Goal: Register for event/course

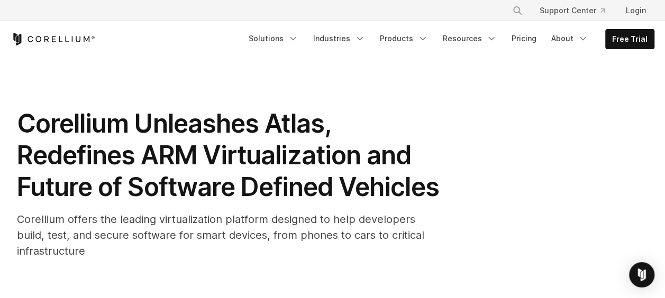
click at [374, 123] on h1 "Corellium Unleashes Atlas, Redefines ARM Virtualization and Future of Software …" at bounding box center [228, 155] width 423 height 95
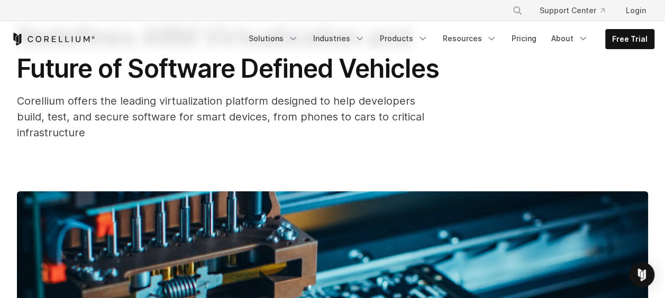
scroll to position [127, 0]
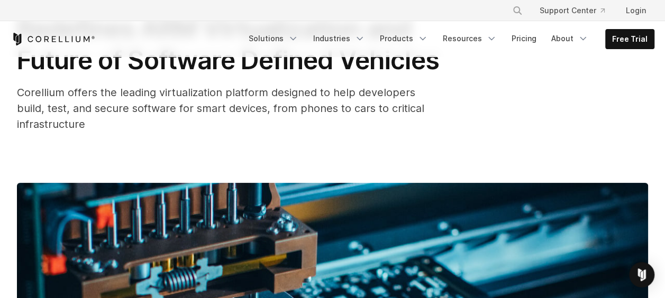
click at [364, 131] on span "Corellium offers the leading virtualization platform designed to help developer…" at bounding box center [220, 108] width 407 height 44
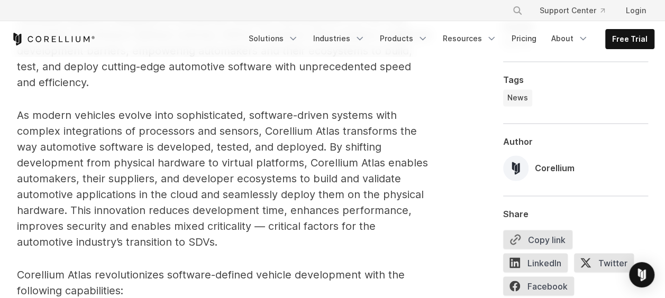
scroll to position [712, 0]
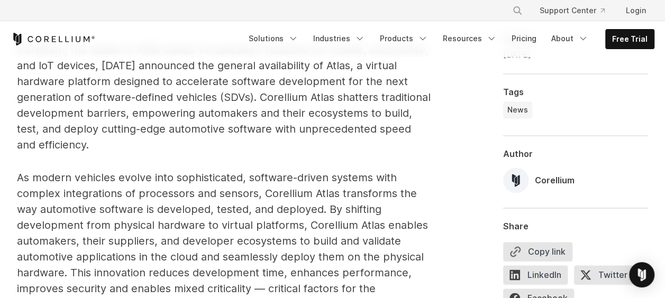
scroll to position [670, 0]
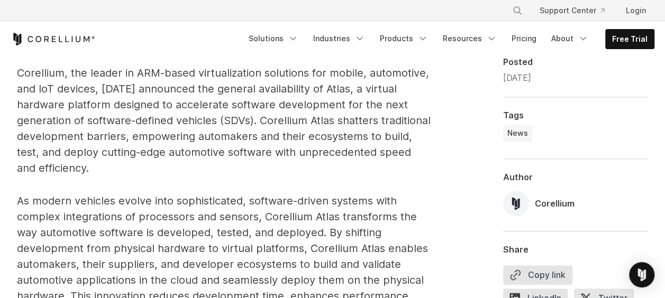
click at [293, 168] on span "Corellium, the leader in ARM-based virtualization solutions for mobile, automot…" at bounding box center [224, 121] width 414 height 108
click at [324, 139] on span "Corellium, the leader in ARM-based virtualization solutions for mobile, automot…" at bounding box center [224, 121] width 414 height 108
click at [212, 160] on p "Corellium, the leader in ARM-based virtualization solutions for mobile, automot…" at bounding box center [224, 120] width 415 height 111
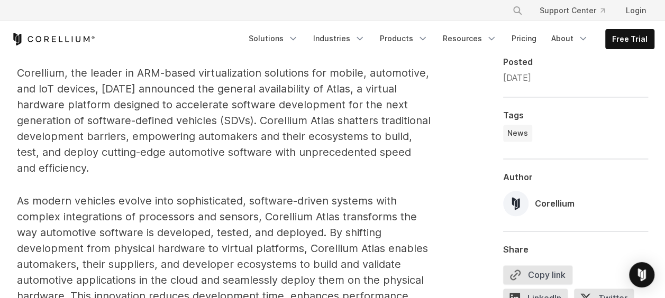
click at [127, 142] on span "Corellium, the leader in ARM-based virtualization solutions for mobile, automot…" at bounding box center [224, 121] width 414 height 108
drag, startPoint x: 127, startPoint y: 142, endPoint x: 160, endPoint y: 148, distance: 33.4
click at [160, 148] on span "Corellium, the leader in ARM-based virtualization solutions for mobile, automot…" at bounding box center [224, 121] width 414 height 108
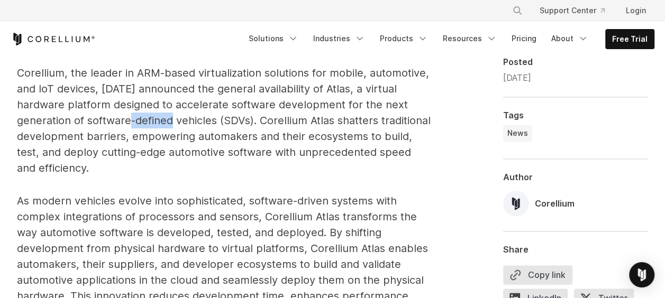
drag, startPoint x: 160, startPoint y: 148, endPoint x: 178, endPoint y: 154, distance: 18.9
click at [178, 154] on span "Corellium, the leader in ARM-based virtualization solutions for mobile, automot…" at bounding box center [224, 121] width 414 height 108
drag, startPoint x: 178, startPoint y: 154, endPoint x: 184, endPoint y: 156, distance: 6.0
click at [184, 156] on span "Corellium, the leader in ARM-based virtualization solutions for mobile, automot…" at bounding box center [224, 121] width 414 height 108
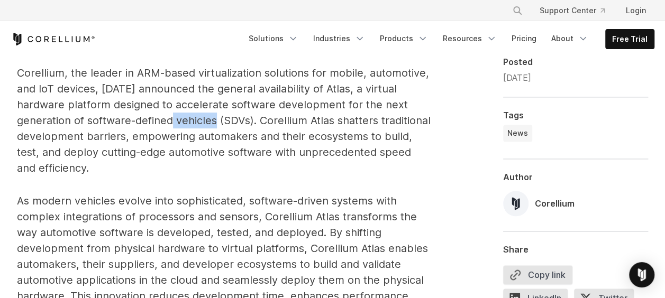
click at [184, 156] on span "Corellium, the leader in ARM-based virtualization solutions for mobile, automot…" at bounding box center [224, 121] width 414 height 108
drag, startPoint x: 184, startPoint y: 156, endPoint x: 242, endPoint y: 146, distance: 59.5
click at [242, 146] on span "Corellium, the leader in ARM-based virtualization solutions for mobile, automot…" at bounding box center [224, 121] width 414 height 108
drag, startPoint x: 242, startPoint y: 146, endPoint x: 264, endPoint y: 152, distance: 22.5
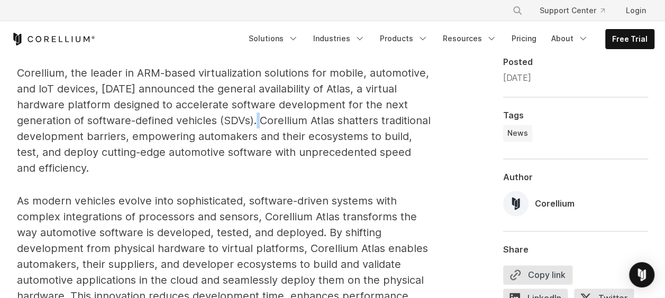
click at [264, 152] on span "Corellium, the leader in ARM-based virtualization solutions for mobile, automot…" at bounding box center [224, 121] width 414 height 108
drag, startPoint x: 264, startPoint y: 152, endPoint x: 270, endPoint y: 155, distance: 6.9
click at [270, 155] on span "Corellium, the leader in ARM-based virtualization solutions for mobile, automot…" at bounding box center [224, 121] width 414 height 108
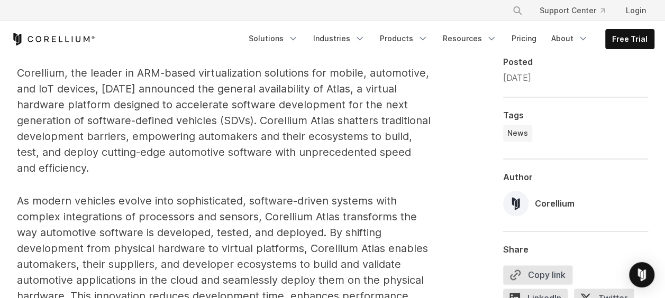
click at [275, 155] on span "Corellium, the leader in ARM-based virtualization solutions for mobile, automot…" at bounding box center [224, 121] width 414 height 108
drag, startPoint x: 275, startPoint y: 155, endPoint x: 237, endPoint y: 158, distance: 38.2
click at [237, 158] on p "Corellium, the leader in ARM-based virtualization solutions for mobile, automot…" at bounding box center [224, 120] width 415 height 111
drag, startPoint x: 262, startPoint y: 152, endPoint x: 381, endPoint y: 157, distance: 118.6
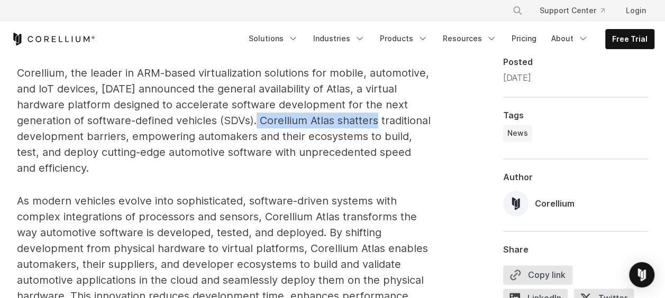
click at [381, 157] on span "Corellium, the leader in ARM-based virtualization solutions for mobile, automot…" at bounding box center [224, 121] width 414 height 108
click at [23, 105] on span "Corellium, the leader in ARM-based virtualization solutions for mobile, automot…" at bounding box center [224, 121] width 414 height 108
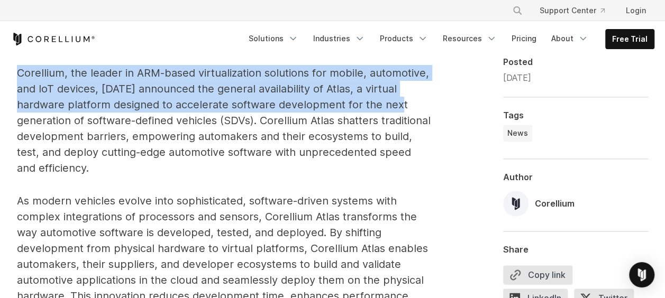
drag, startPoint x: 19, startPoint y: 104, endPoint x: 413, endPoint y: 139, distance: 395.2
click at [413, 139] on p "Corellium, the leader in ARM-based virtualization solutions for mobile, automot…" at bounding box center [224, 120] width 415 height 111
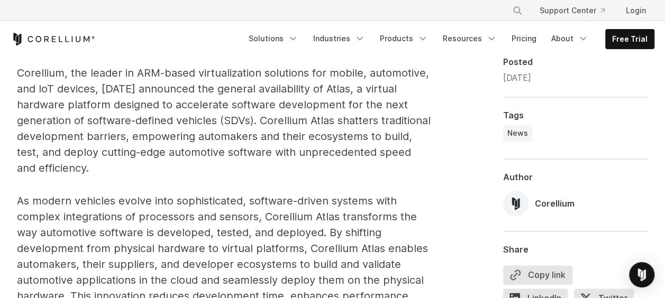
drag, startPoint x: 413, startPoint y: 139, endPoint x: 358, endPoint y: 155, distance: 57.3
click at [358, 155] on span "Corellium, the leader in ARM-based virtualization solutions for mobile, automot…" at bounding box center [224, 121] width 414 height 108
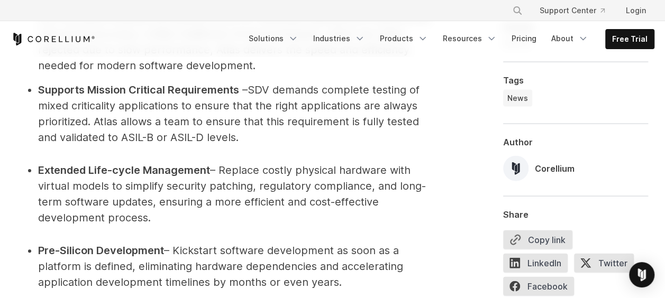
scroll to position [1114, 0]
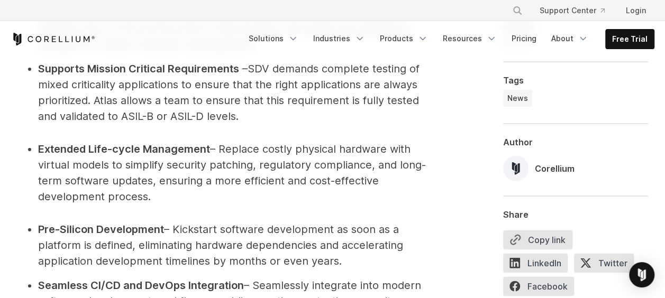
click at [260, 98] on span "SDV demands complete testing of mixed criticality applications to ensure that t…" at bounding box center [229, 92] width 382 height 60
drag, startPoint x: 260, startPoint y: 98, endPoint x: 287, endPoint y: 112, distance: 29.8
click at [287, 112] on span "SDV demands complete testing of mixed criticality applications to ensure that t…" at bounding box center [229, 92] width 382 height 60
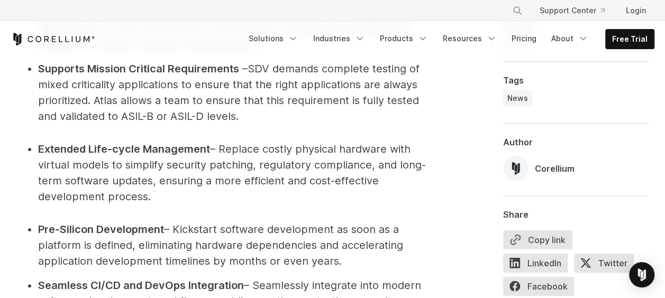
click at [287, 112] on span "SDV demands complete testing of mixed criticality applications to ensure that t…" at bounding box center [229, 92] width 382 height 60
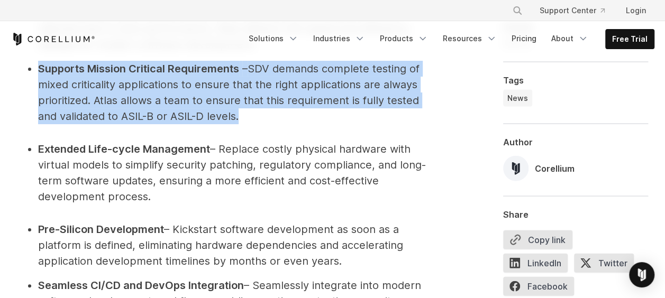
click at [287, 112] on span "SDV demands complete testing of mixed criticality applications to ensure that t…" at bounding box center [229, 92] width 382 height 60
click at [287, 114] on span "SDV demands complete testing of mixed criticality applications to ensure that t…" at bounding box center [229, 92] width 382 height 60
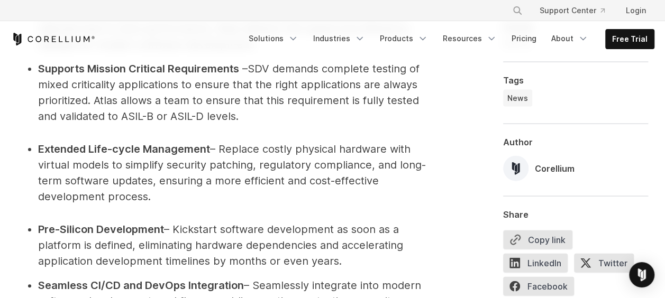
click at [179, 124] on li "Supports Mission Critical Requirements – SDV demands complete testing of mixed …" at bounding box center [235, 92] width 394 height 63
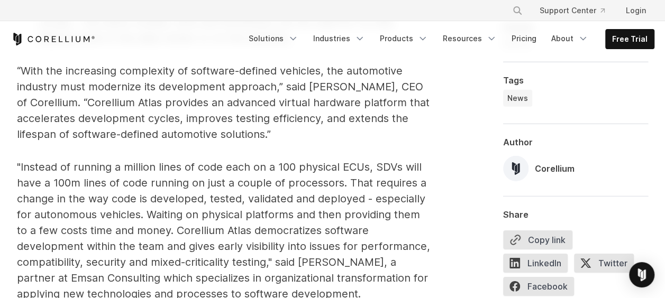
scroll to position [1580, 0]
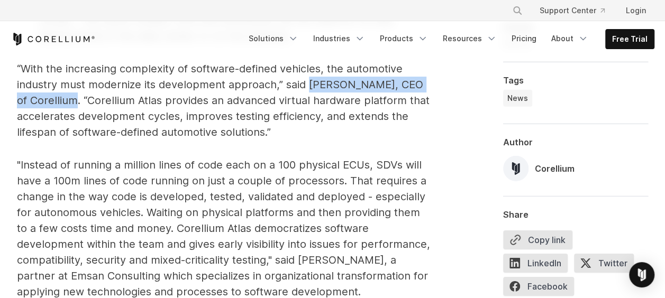
drag, startPoint x: 307, startPoint y: 111, endPoint x: 59, endPoint y: 131, distance: 248.5
click at [59, 131] on span "“With the increasing complexity of software-defined vehicles, the automotive in…" at bounding box center [223, 100] width 413 height 76
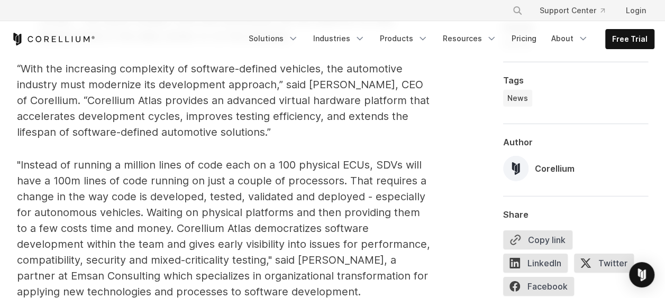
click at [353, 192] on p ""Instead of running a million lines of code each on a 100 physical ECUs, SDVs w…" at bounding box center [224, 228] width 415 height 143
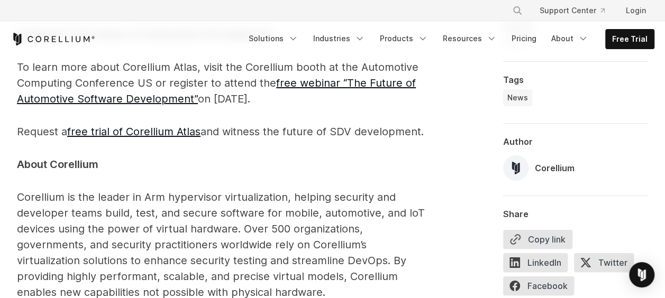
scroll to position [1876, 0]
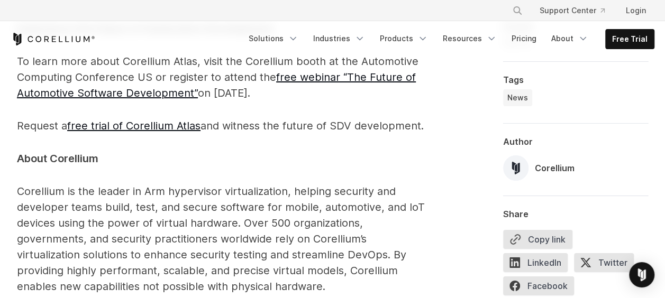
click at [372, 134] on p "Request a free trial of Corellium Atlas and witness the future of SDV developme…" at bounding box center [224, 126] width 415 height 16
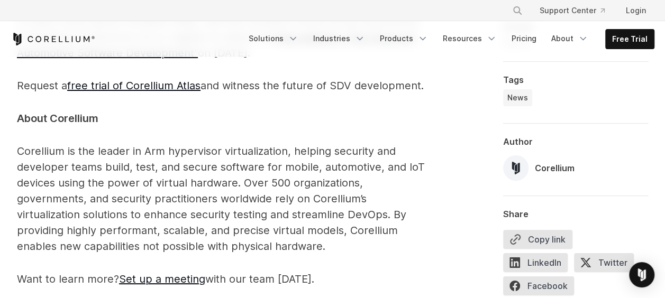
scroll to position [1919, 0]
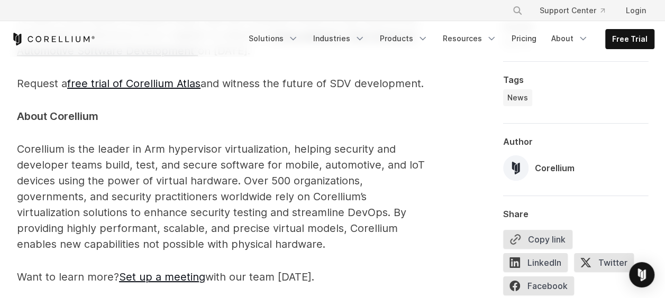
click at [253, 187] on p "Corellium is the leader in Arm hypervisor virtualization, helping security and …" at bounding box center [224, 196] width 415 height 111
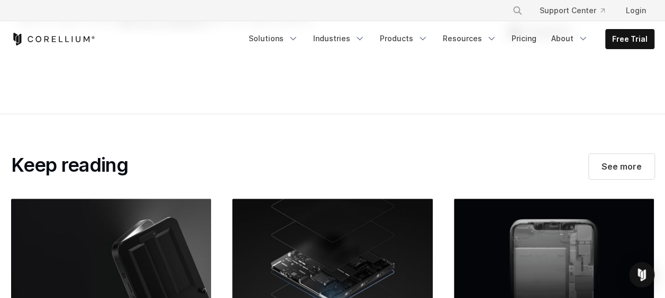
scroll to position [2194, 0]
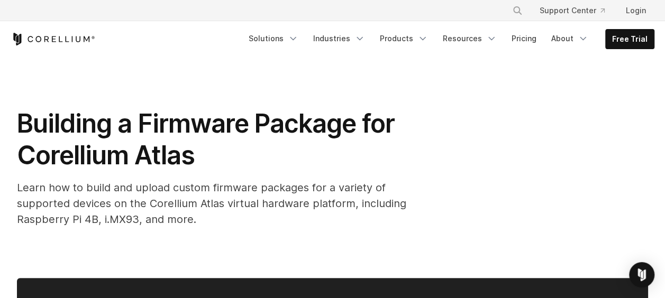
click at [298, 141] on h1 "Building a Firmware Package for Corellium Atlas" at bounding box center [228, 139] width 423 height 63
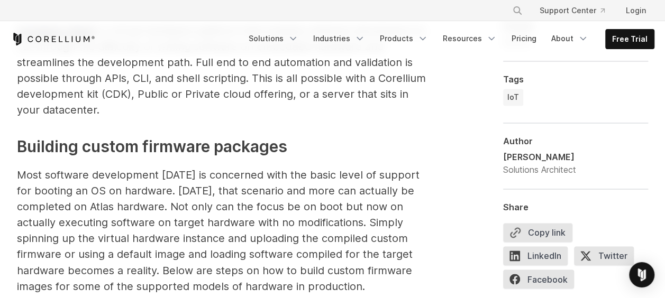
scroll to position [783, 0]
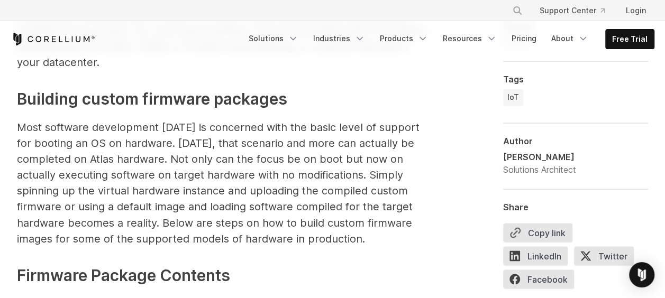
click at [424, 201] on p "Most software development today is concerned with the basic level of support fo…" at bounding box center [224, 183] width 415 height 127
click at [369, 184] on p "Most software development today is concerned with the basic level of support fo…" at bounding box center [224, 183] width 415 height 127
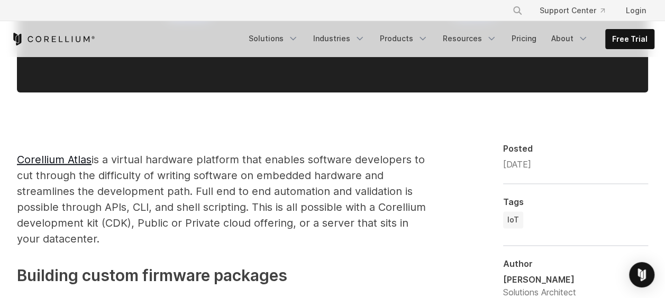
scroll to position [649, 0]
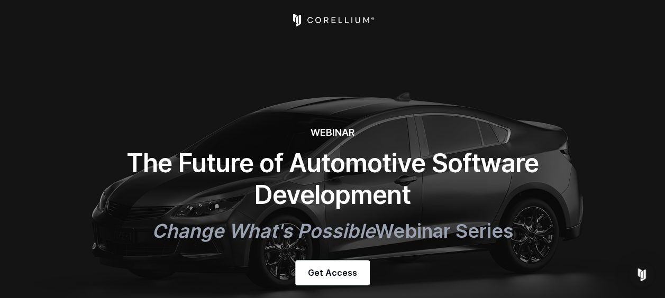
click at [434, 75] on section "WEBINAR The Future of Automotive Software Development Change What's Possible We…" at bounding box center [332, 190] width 665 height 381
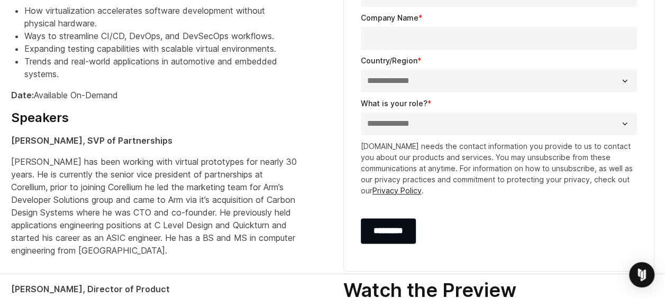
scroll to position [352, 0]
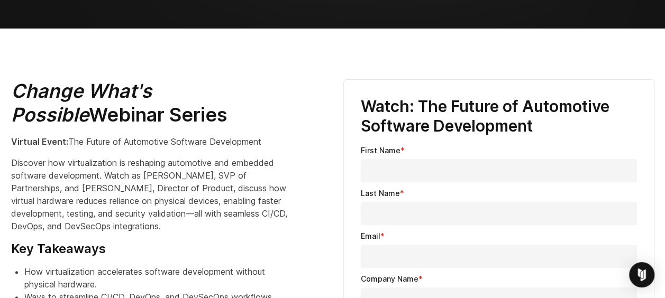
click at [416, 171] on input "First Name *" at bounding box center [499, 170] width 276 height 23
type input "******"
type input "*"
type input "**********"
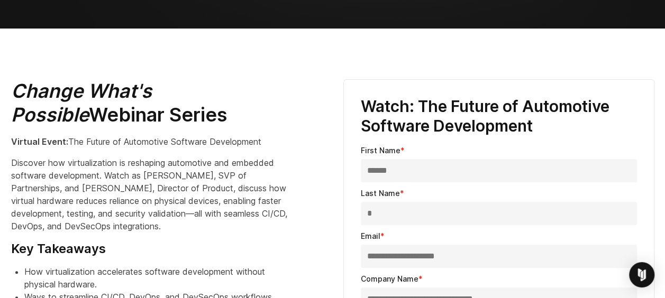
select select "*****"
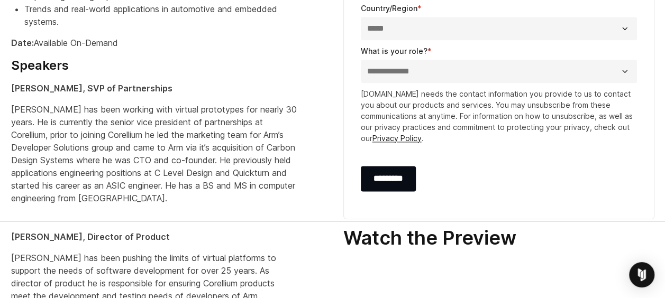
scroll to position [670, 0]
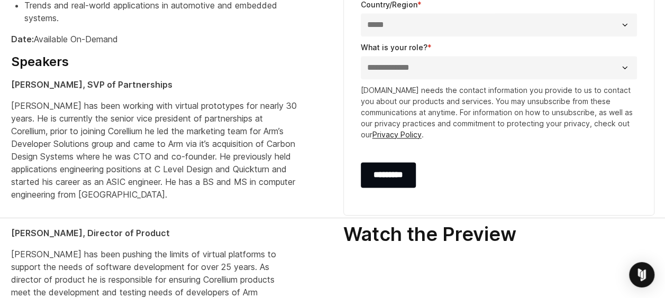
click at [398, 65] on select "**********" at bounding box center [499, 67] width 276 height 23
click at [361, 56] on select "**********" at bounding box center [499, 67] width 276 height 23
click at [420, 61] on select "**********" at bounding box center [499, 67] width 276 height 23
select select "**********"
click at [361, 56] on select "**********" at bounding box center [499, 67] width 276 height 23
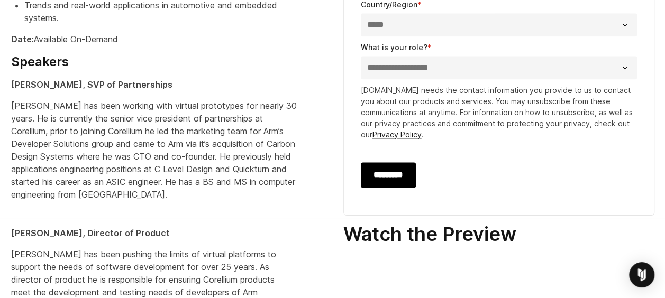
click at [401, 177] on input "*********" at bounding box center [388, 174] width 55 height 25
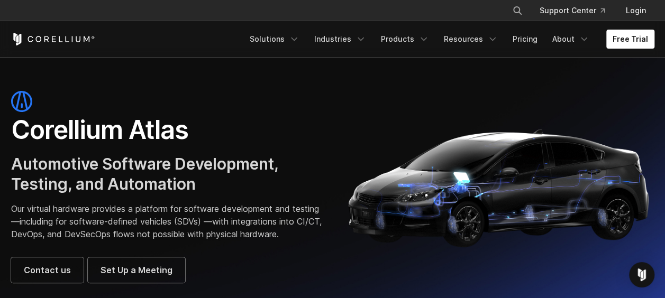
click at [471, 15] on div "× Search our site... Support Center Login" at bounding box center [332, 10] width 643 height 19
click at [339, 215] on div at bounding box center [499, 187] width 332 height 132
click at [278, 222] on p "Our virtual hardware provides a platform for software development and testing—i…" at bounding box center [166, 222] width 311 height 38
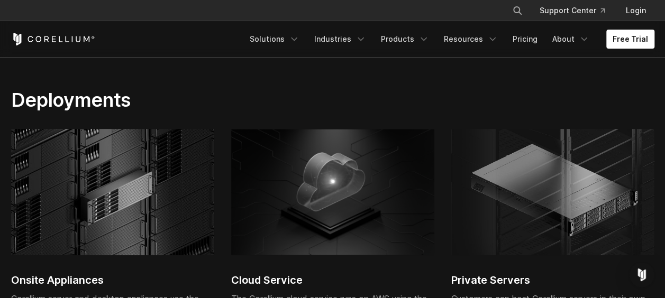
scroll to position [2144, 0]
